Goal: Task Accomplishment & Management: Manage account settings

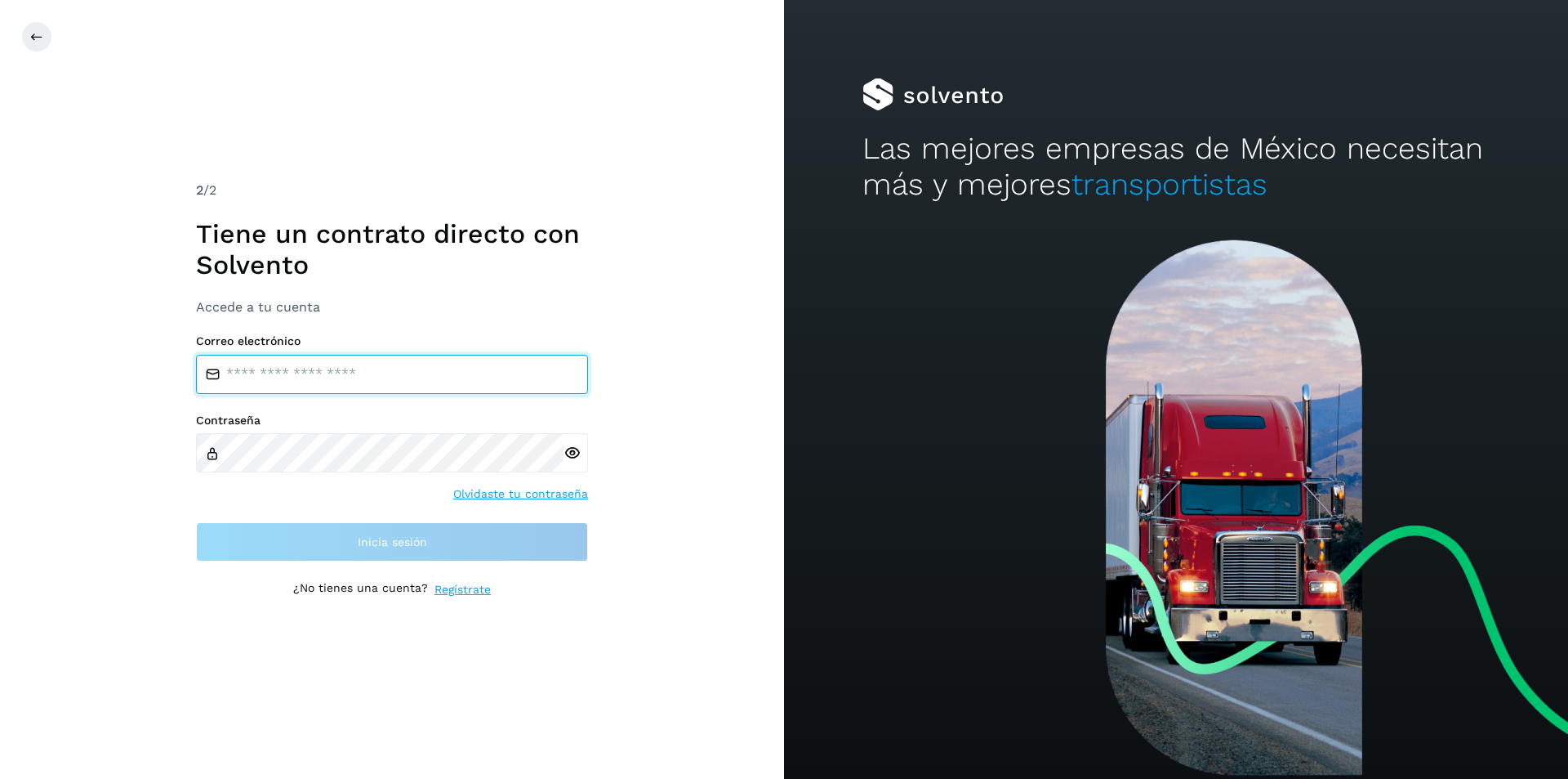
click at [321, 380] on input "email" at bounding box center [392, 374] width 392 height 39
type input "**********"
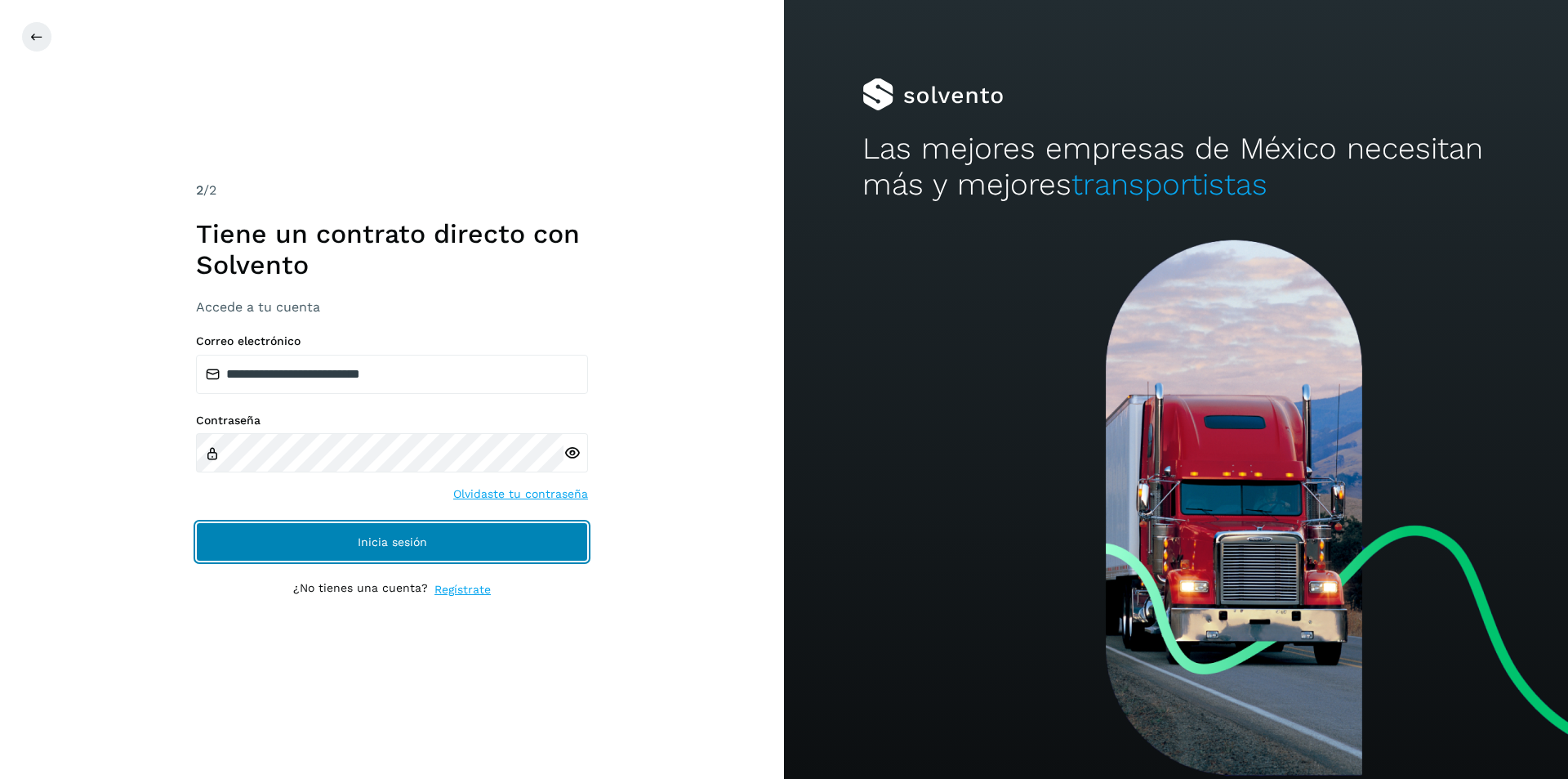
click at [371, 544] on span "Inicia sesión" at bounding box center [392, 542] width 70 height 12
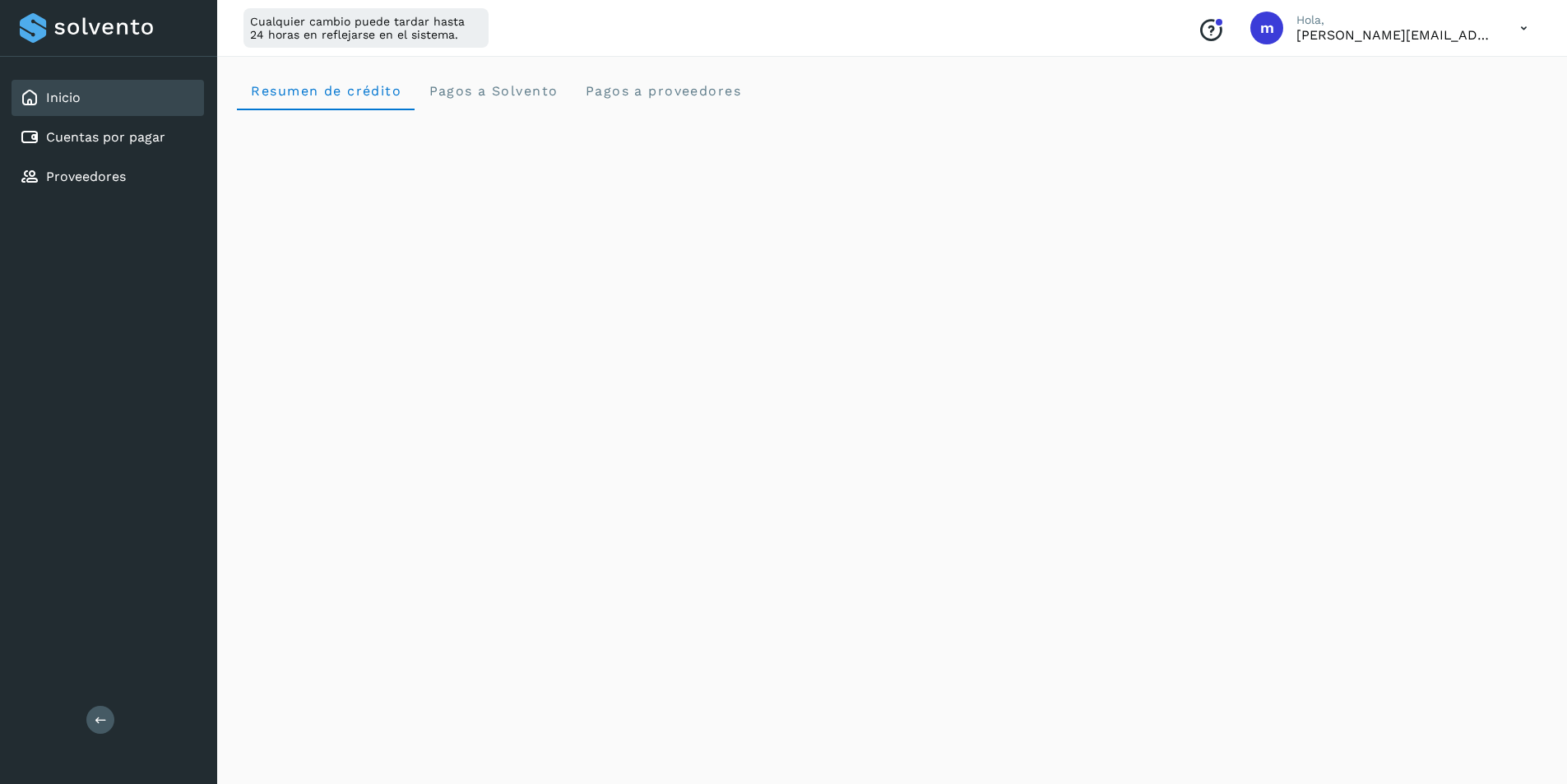
click at [673, 23] on div "Cualquier cambio puede tardar hasta 24 horas en reflejarse en el sistema. Conoc…" at bounding box center [891, 28] width 1350 height 57
click at [1522, 24] on icon at bounding box center [1524, 28] width 33 height 33
click at [1410, 108] on div "Cerrar sesión" at bounding box center [1442, 105] width 196 height 31
